Goal: Transaction & Acquisition: Book appointment/travel/reservation

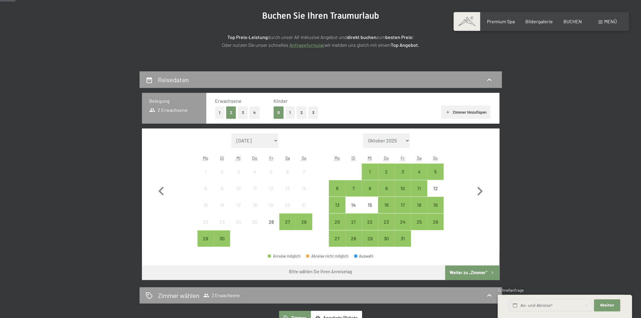
scroll to position [91, 0]
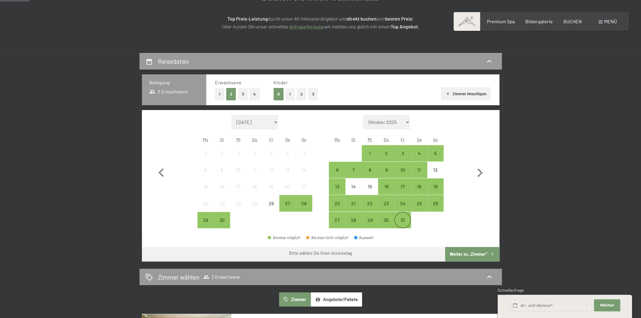
click at [408, 219] on div "31" at bounding box center [402, 224] width 15 height 15
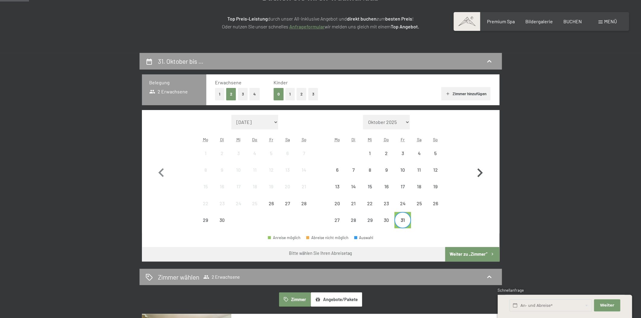
click at [479, 174] on icon "button" at bounding box center [480, 172] width 5 height 9
select select "[DATE]"
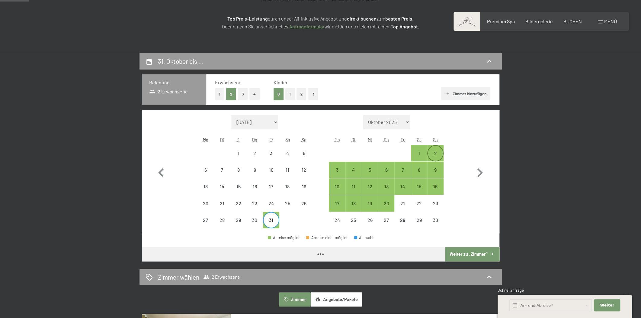
select select "[DATE]"
click at [434, 153] on div "2" at bounding box center [435, 158] width 15 height 15
select select "[DATE]"
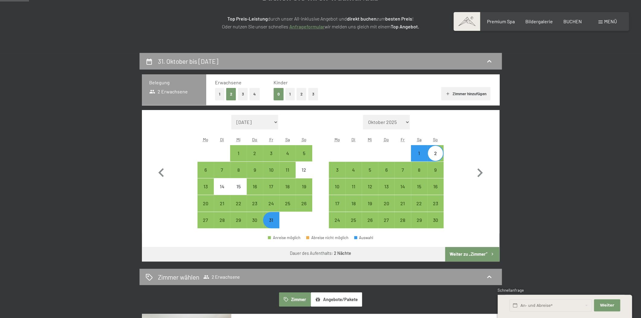
click at [454, 247] on button "Weiter zu „Zimmer“" at bounding box center [472, 254] width 54 height 14
select select "[DATE]"
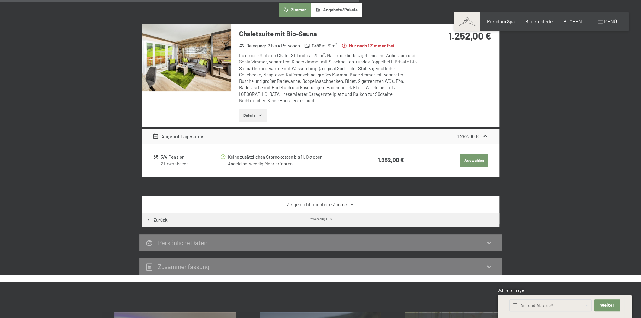
scroll to position [144, 0]
